Goal: Task Accomplishment & Management: Use online tool/utility

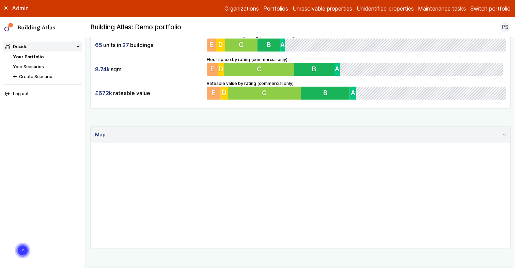
scroll to position [92, 0]
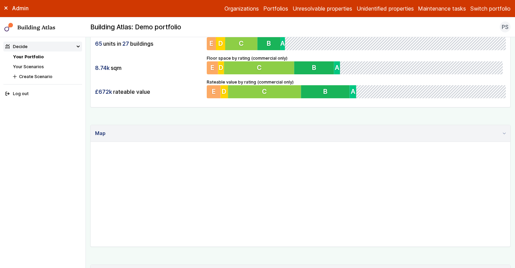
drag, startPoint x: 274, startPoint y: 168, endPoint x: 296, endPoint y: 205, distance: 42.7
click at [91, 142] on gmp-map "22" at bounding box center [91, 142] width 0 height 0
drag, startPoint x: 248, startPoint y: 163, endPoint x: 275, endPoint y: 190, distance: 38.5
click at [91, 142] on gmp-map "22" at bounding box center [91, 142] width 0 height 0
drag, startPoint x: 344, startPoint y: 216, endPoint x: 344, endPoint y: 190, distance: 25.9
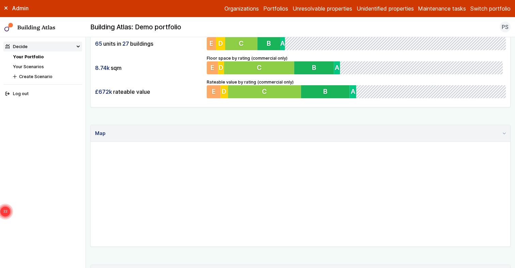
click at [91, 142] on gmp-map "22" at bounding box center [91, 142] width 0 height 0
drag, startPoint x: 301, startPoint y: 199, endPoint x: 294, endPoint y: 210, distance: 13.7
click at [91, 142] on gmp-map "21" at bounding box center [91, 142] width 0 height 0
drag, startPoint x: 273, startPoint y: 162, endPoint x: 268, endPoint y: 236, distance: 74.4
click at [91, 142] on gmp-map "9 4 7" at bounding box center [91, 142] width 0 height 0
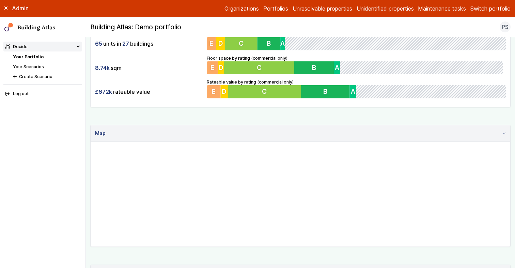
drag, startPoint x: 229, startPoint y: 179, endPoint x: 289, endPoint y: 176, distance: 60.0
click at [91, 142] on gmp-map "9 4 7" at bounding box center [91, 142] width 0 height 0
drag, startPoint x: 324, startPoint y: 166, endPoint x: 291, endPoint y: 201, distance: 48.2
click at [91, 142] on gmp-map "9 4 7" at bounding box center [91, 142] width 0 height 0
click at [273, 7] on link "Portfolios" at bounding box center [275, 8] width 25 height 8
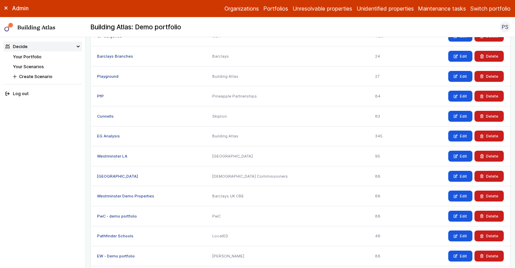
scroll to position [59, 0]
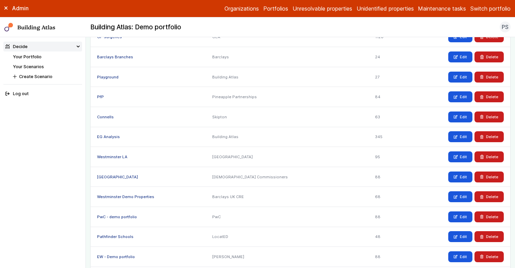
click at [112, 77] on link "Playground" at bounding box center [107, 77] width 21 height 5
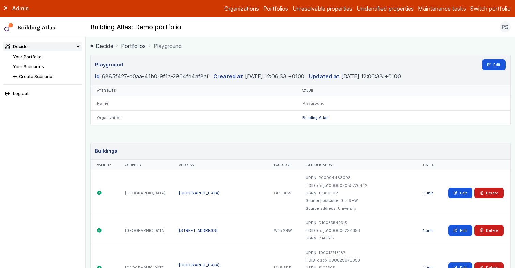
click at [381, 2] on div "Admin Organizations Portfolios Unresolvable properties Unidentified properties …" at bounding box center [257, 8] width 515 height 17
click at [380, 6] on link "Unidentified properties" at bounding box center [384, 8] width 57 height 8
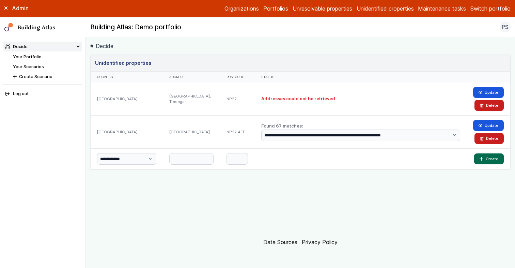
click at [425, 10] on link "Maintenance tasks" at bounding box center [442, 8] width 48 height 8
click at [215, 213] on div "**********" at bounding box center [300, 141] width 420 height 174
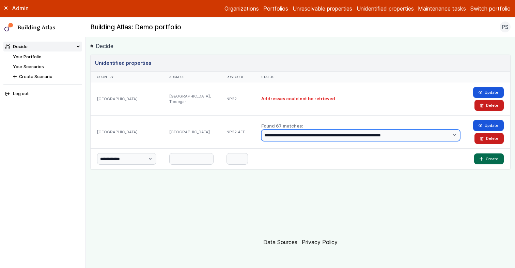
click at [331, 134] on select "**********" at bounding box center [360, 135] width 199 height 12
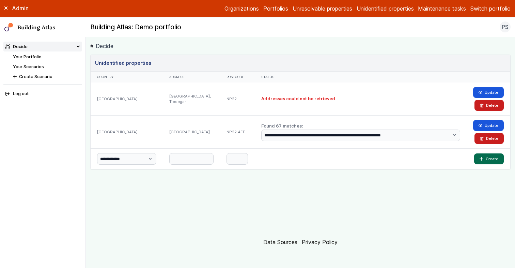
click at [369, 181] on div "**********" at bounding box center [300, 141] width 420 height 174
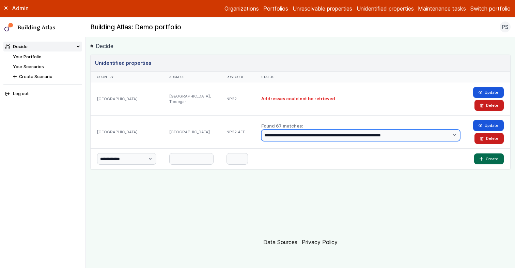
click at [394, 137] on select "**********" at bounding box center [360, 135] width 199 height 12
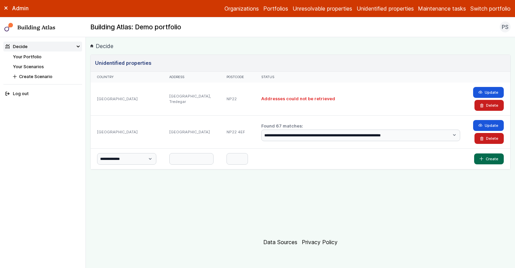
click at [251, 237] on footer "Data Sources Privacy Policy" at bounding box center [300, 241] width 420 height 17
click at [259, 207] on div "**********" at bounding box center [300, 141] width 420 height 174
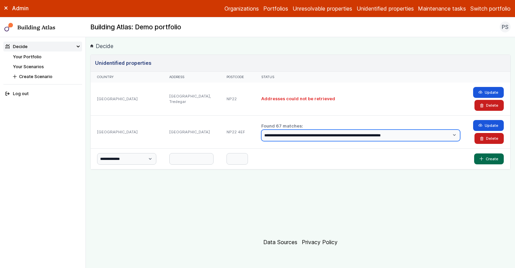
click at [299, 138] on select "**********" at bounding box center [360, 135] width 199 height 12
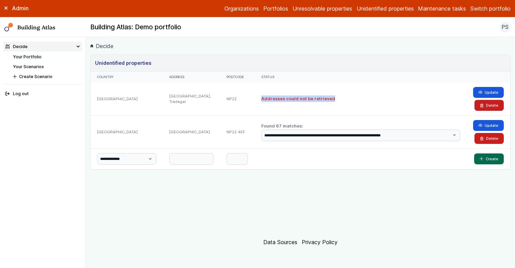
drag, startPoint x: 260, startPoint y: 99, endPoint x: 357, endPoint y: 97, distance: 96.7
click at [357, 97] on div "Addresses could not be retrieved" at bounding box center [361, 98] width 212 height 33
click at [357, 97] on h2 "Addresses could not be retrieved" at bounding box center [360, 98] width 199 height 6
drag, startPoint x: 257, startPoint y: 104, endPoint x: 386, endPoint y: 104, distance: 128.7
click at [386, 104] on div "Addresses could not be retrieved" at bounding box center [361, 98] width 212 height 33
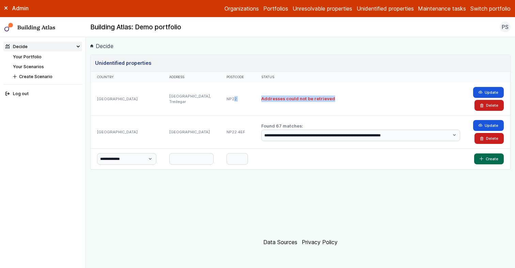
drag, startPoint x: 336, startPoint y: 104, endPoint x: 222, endPoint y: 96, distance: 115.0
click at [222, 96] on div "United Kingdom Crown Ave, Tredegar NP22 Addresses could not be retrieved Update…" at bounding box center [300, 98] width 419 height 33
click at [271, 107] on div "Addresses could not be retrieved" at bounding box center [361, 98] width 212 height 33
drag, startPoint x: 266, startPoint y: 98, endPoint x: 334, endPoint y: 98, distance: 67.4
click at [334, 98] on h2 "Addresses could not be retrieved" at bounding box center [360, 98] width 199 height 6
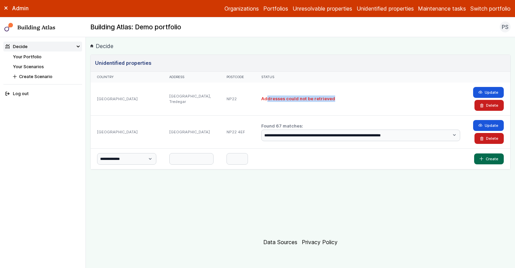
click at [334, 98] on h2 "Addresses could not be retrieved" at bounding box center [360, 98] width 199 height 6
drag, startPoint x: 261, startPoint y: 101, endPoint x: 353, endPoint y: 96, distance: 92.4
click at [353, 96] on div "Addresses could not be retrieved" at bounding box center [361, 98] width 212 height 33
click at [353, 96] on h2 "Addresses could not be retrieved" at bounding box center [360, 98] width 199 height 6
drag, startPoint x: 270, startPoint y: 98, endPoint x: 365, endPoint y: 98, distance: 95.3
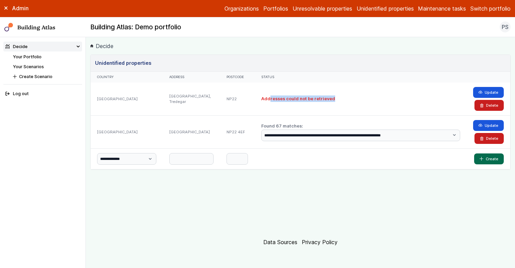
click at [365, 98] on h2 "Addresses could not be retrieved" at bounding box center [360, 98] width 199 height 6
drag, startPoint x: 281, startPoint y: 101, endPoint x: 345, endPoint y: 101, distance: 63.3
click at [345, 101] on h2 "Addresses could not be retrieved" at bounding box center [360, 98] width 199 height 6
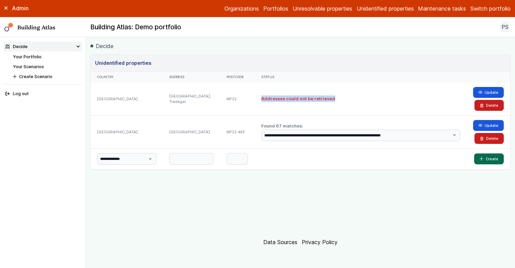
drag, startPoint x: 260, startPoint y: 100, endPoint x: 347, endPoint y: 102, distance: 86.8
click at [347, 102] on div "Addresses could not be retrieved" at bounding box center [361, 98] width 212 height 33
